Goal: Use online tool/utility: Utilize a website feature to perform a specific function

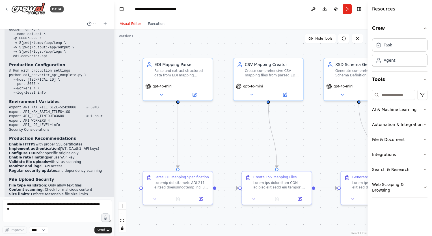
scroll to position [49909, 0]
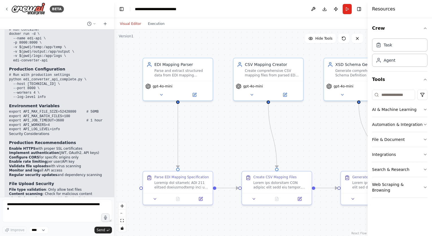
drag, startPoint x: 68, startPoint y: 115, endPoint x: 128, endPoint y: 113, distance: 60.3
click at [128, 113] on div "BETA Want to create excel mapping sheet from the attached text file. 02:53 pm ▶…" at bounding box center [216, 118] width 432 height 236
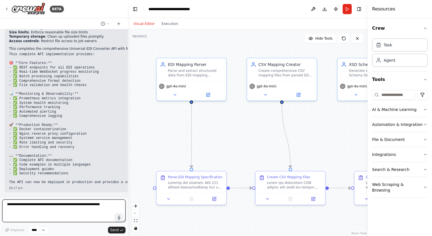
click at [26, 207] on textarea at bounding box center [63, 210] width 123 height 23
type textarea "*"
type textarea "**********"
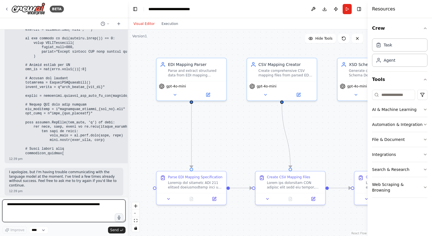
scroll to position [52190, 0]
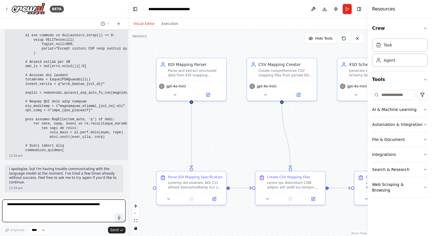
click at [36, 209] on textarea at bounding box center [63, 210] width 123 height 23
type textarea "**********"
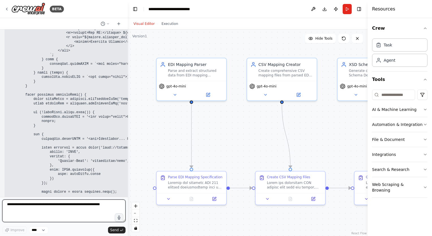
scroll to position [54319, 0]
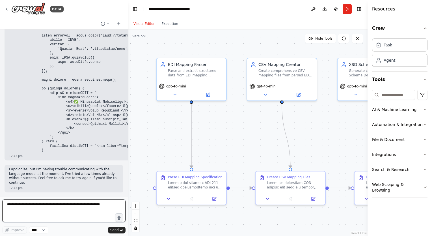
click at [78, 206] on textarea at bounding box center [63, 210] width 123 height 23
type textarea "**********"
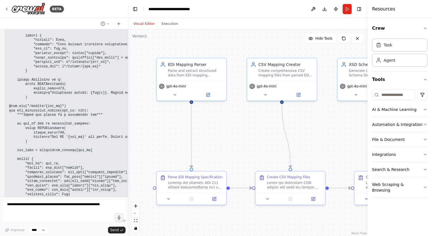
scroll to position [52390, 0]
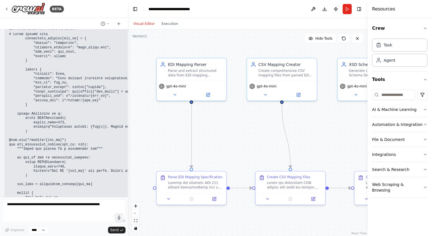
drag, startPoint x: 61, startPoint y: 173, endPoint x: 28, endPoint y: 156, distance: 37.1
click at [28, 156] on pre at bounding box center [198, 210] width 379 height 357
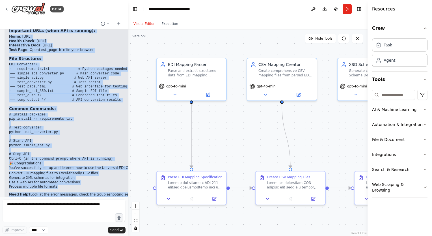
scroll to position [55446, 0]
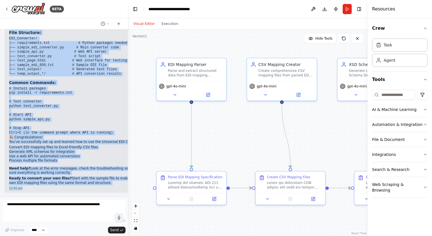
drag, startPoint x: 9, startPoint y: 135, endPoint x: 91, endPoint y: 185, distance: 95.8
click at [91, 185] on div "Want to create excel mapping sheet from the attached text file. 02:53 pm ▶ Thou…" at bounding box center [64, 113] width 128 height 168
copy div "Loremips Dolorsit'a Conse ad Elitseddo EIU Temporinc UTL Etd'm aliqu! E'ad mini…"
click at [81, 149] on li "Convert EDI mapping files to Excel-friendly CSV files" at bounding box center [103, 147] width 188 height 5
